Goal: Task Accomplishment & Management: Manage account settings

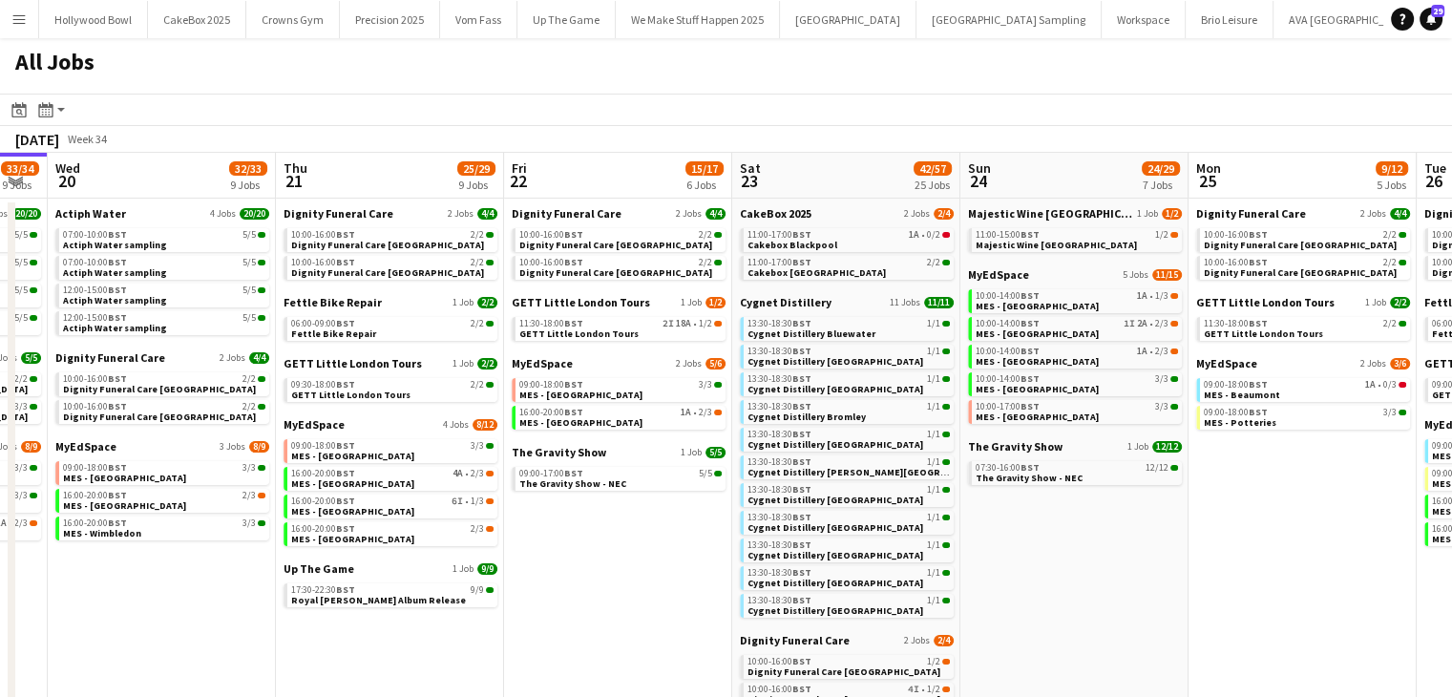
scroll to position [0, 408]
click at [95, 446] on span "MyEdSpace" at bounding box center [86, 446] width 61 height 14
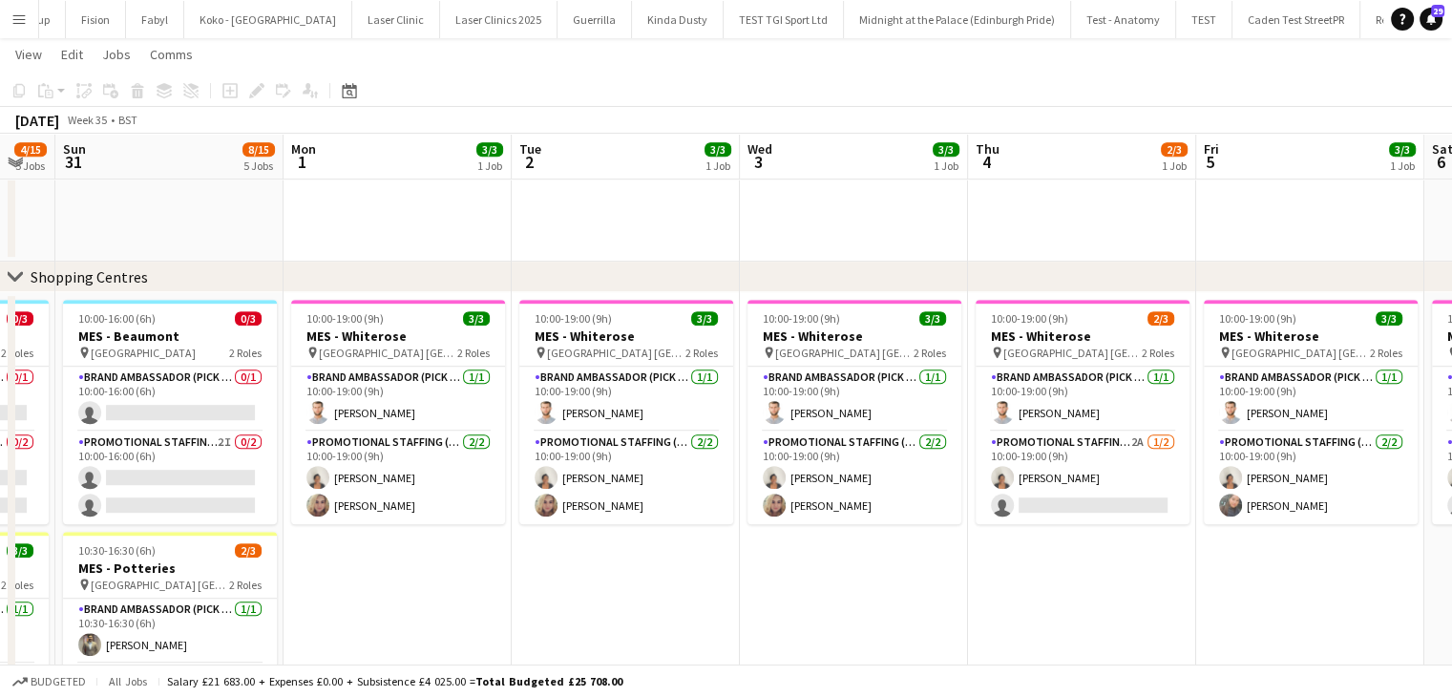
scroll to position [1080, 0]
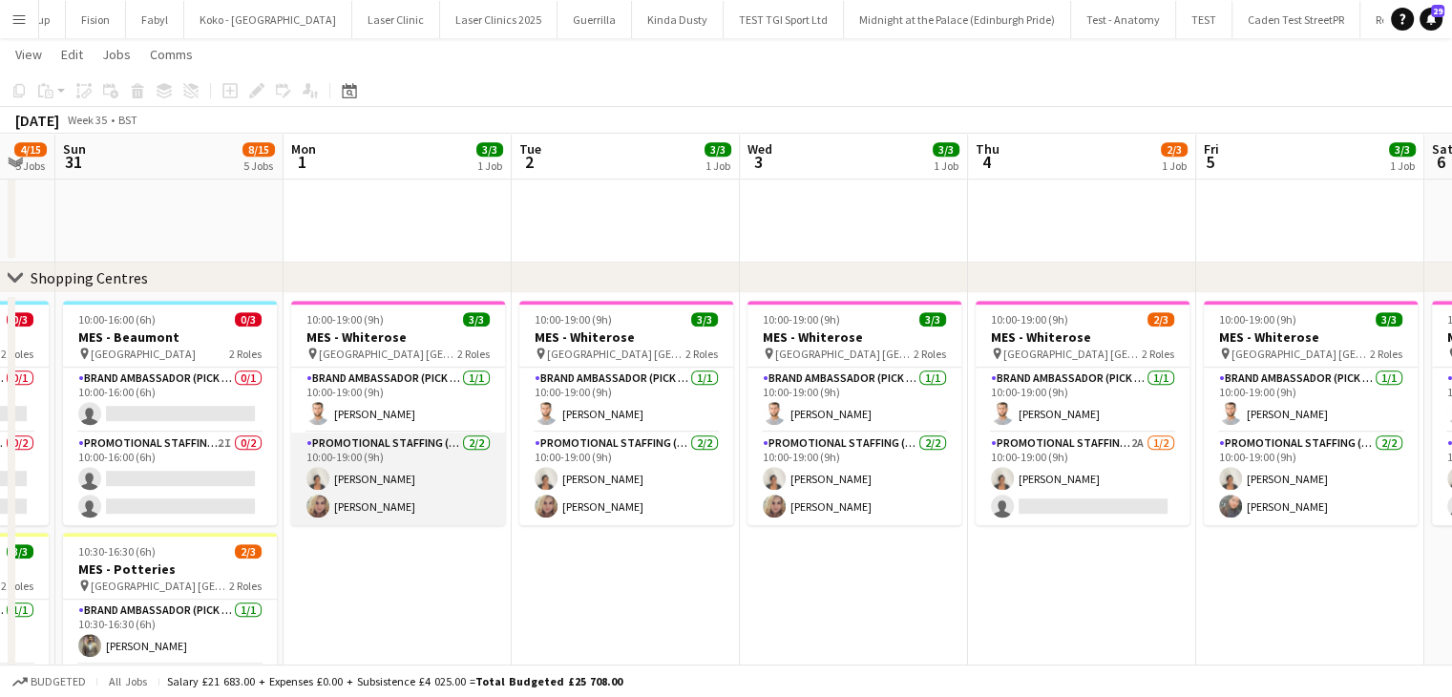
click at [376, 505] on app-card-role "Promotional Staffing (Brand Ambassadors) 2/2 10:00-19:00 (9h) Thandeka Mashazi …" at bounding box center [398, 478] width 214 height 93
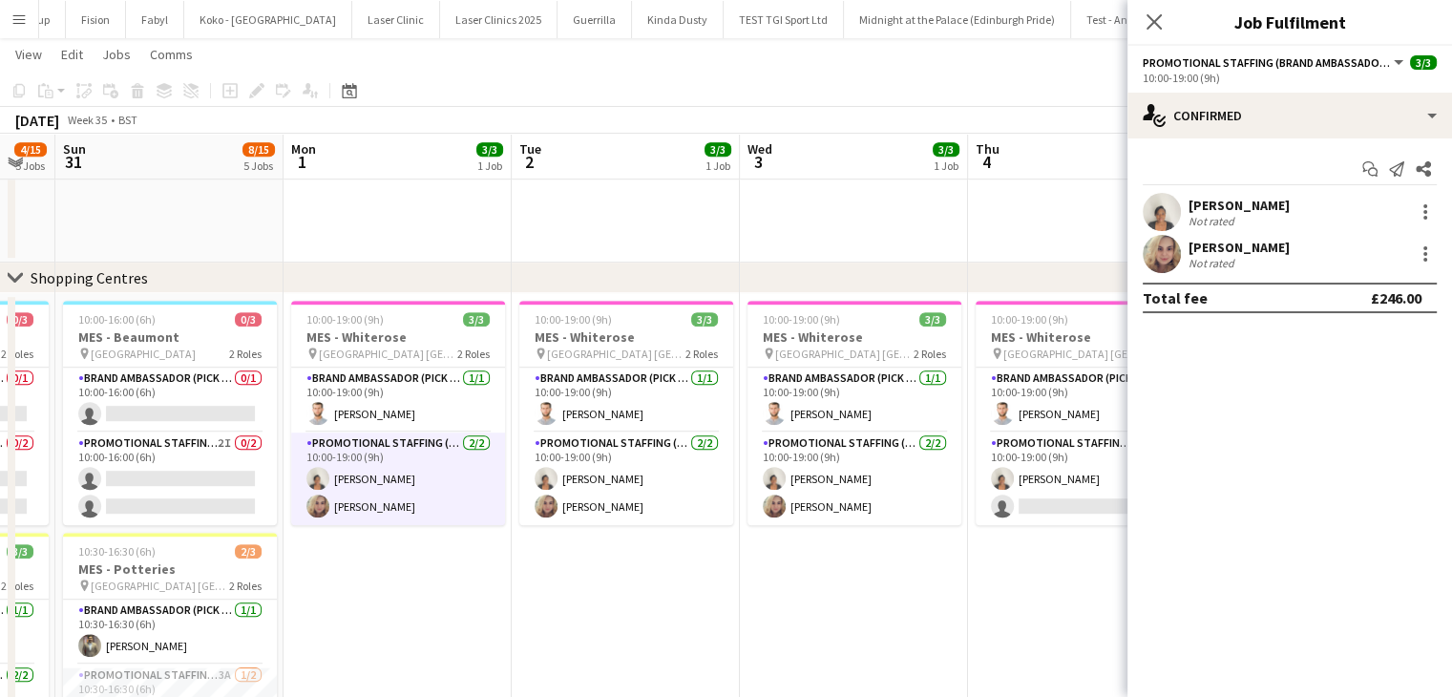
click at [1169, 261] on app-user-avatar at bounding box center [1162, 254] width 38 height 38
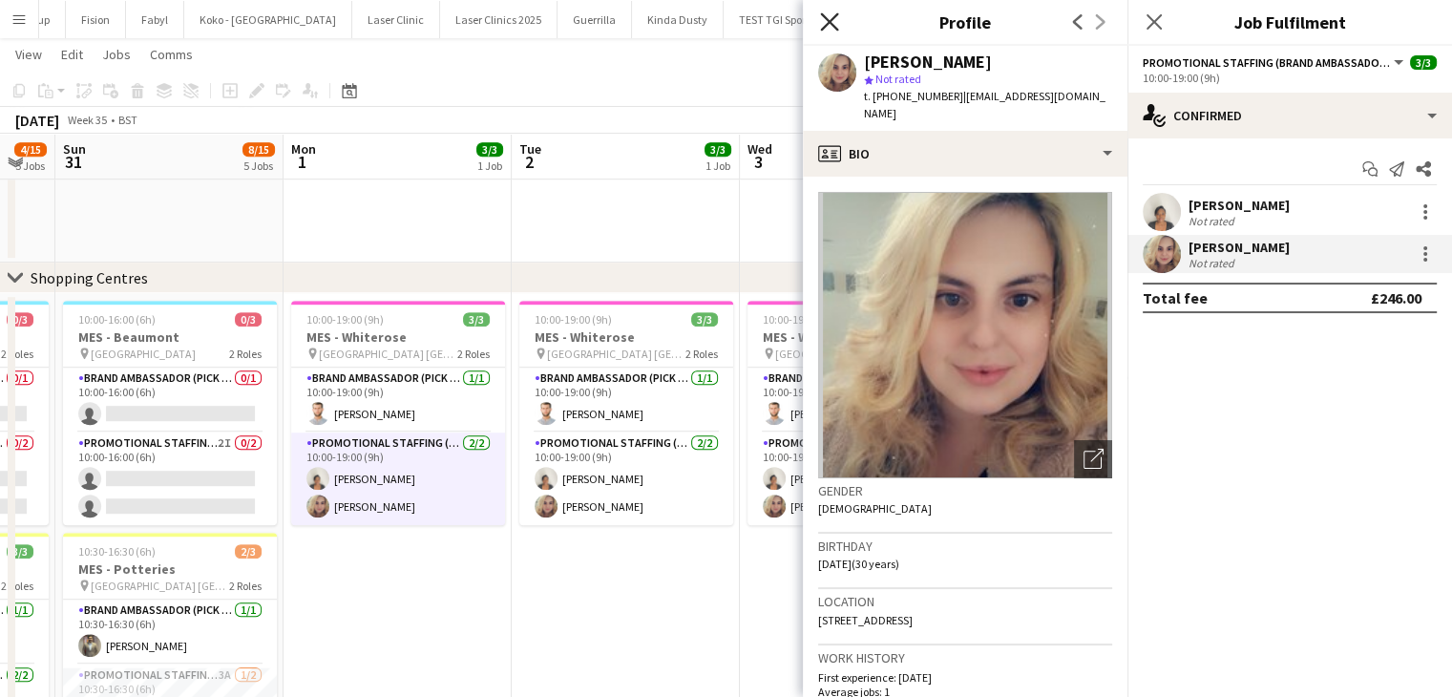
click at [824, 26] on icon at bounding box center [829, 21] width 18 height 18
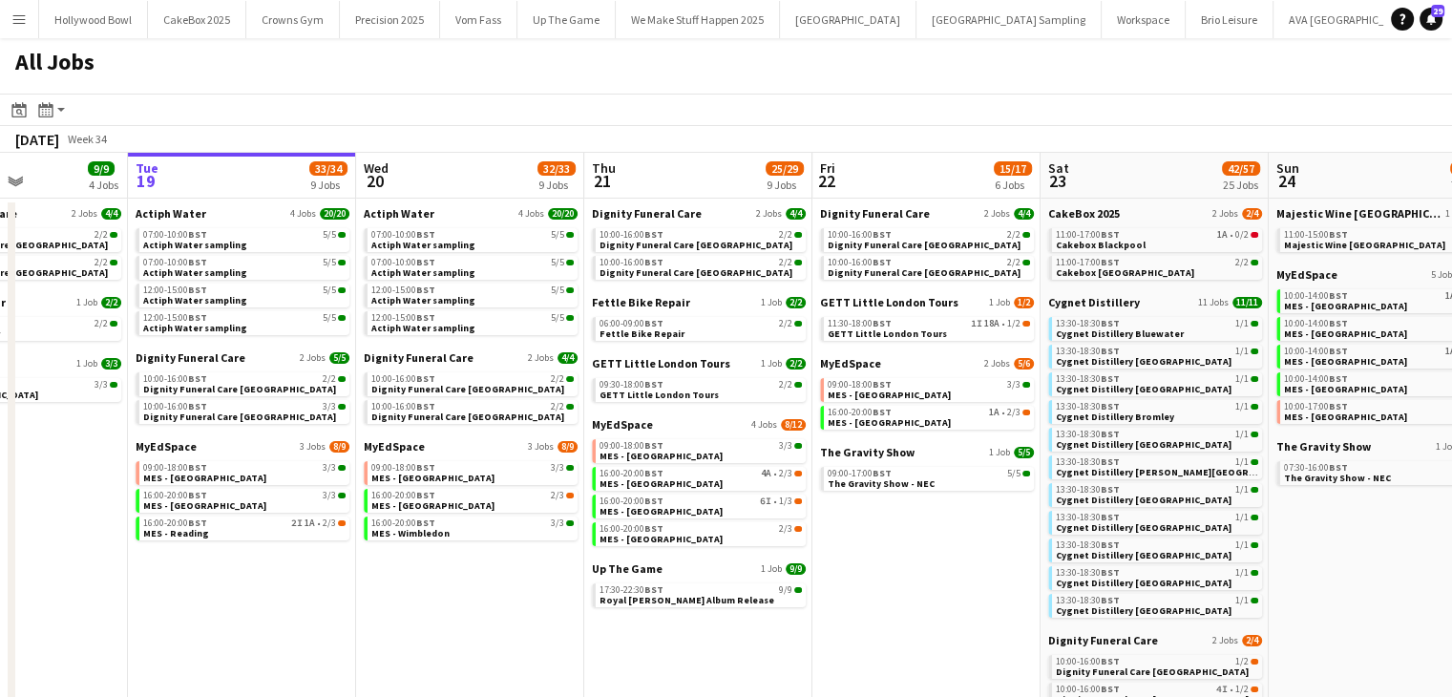
scroll to position [0, 556]
click at [243, 521] on div "16:00-20:00 BST 2I 1A • 2/3" at bounding box center [245, 523] width 202 height 10
click at [405, 353] on span "Dignity Funeral Care" at bounding box center [420, 357] width 110 height 14
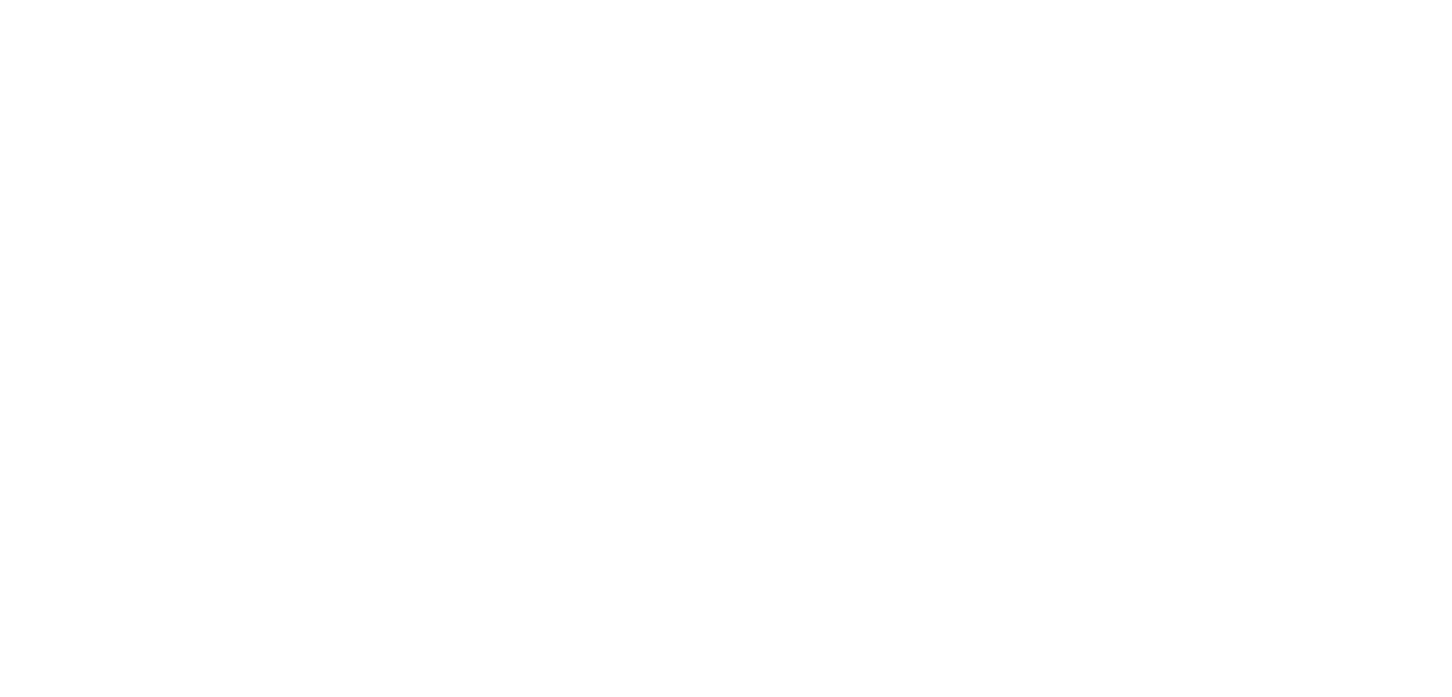
scroll to position [1202, 0]
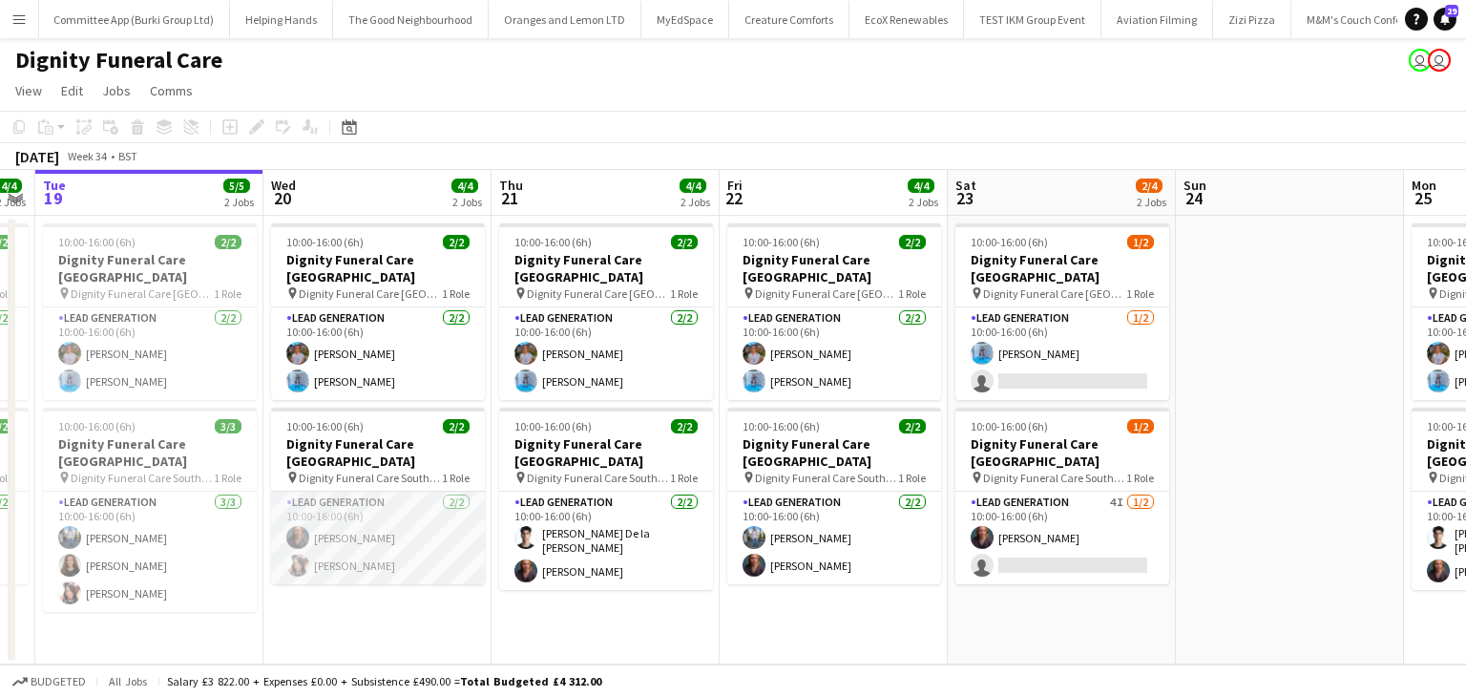
scroll to position [0, 651]
